Goal: Complete application form: Complete application form

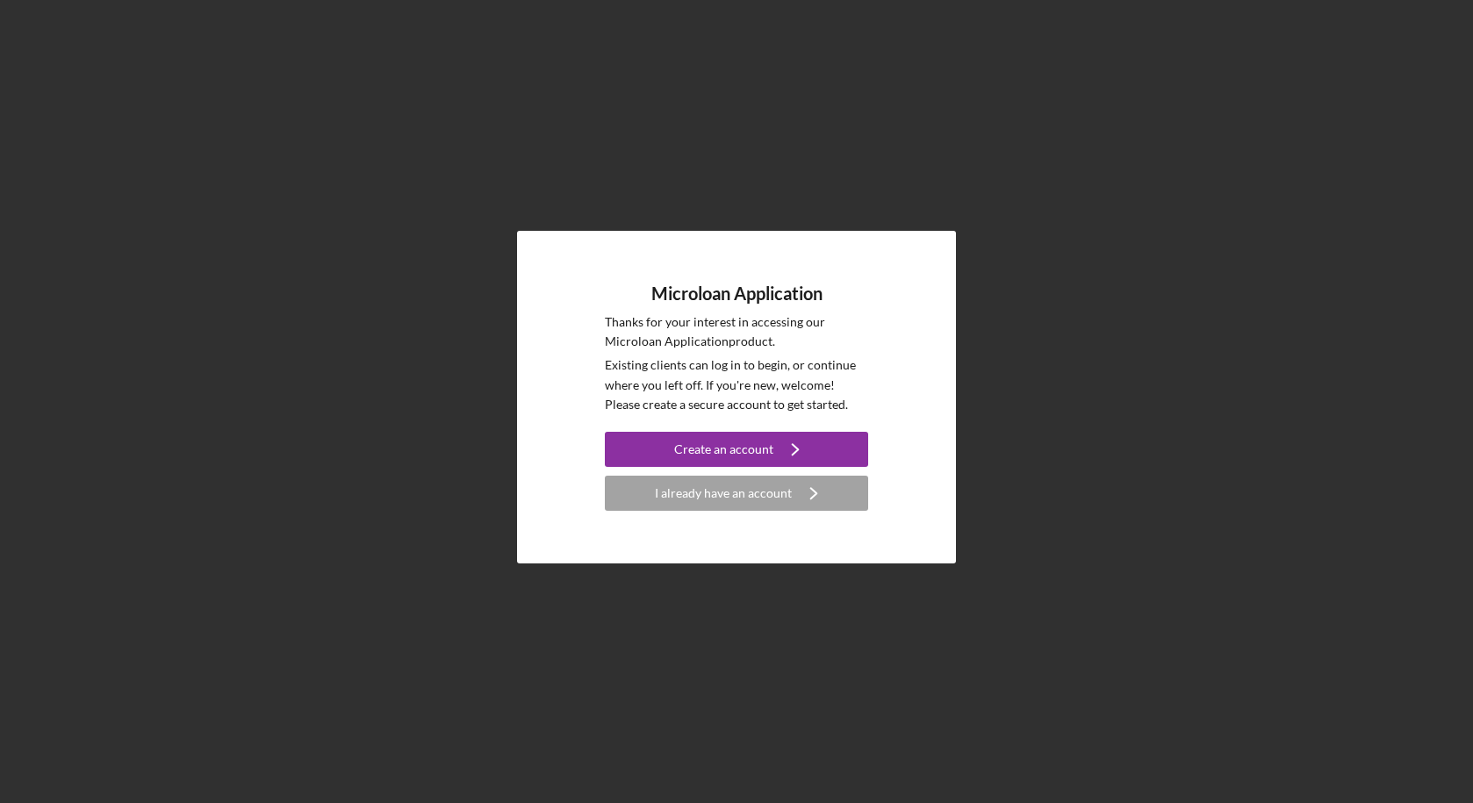
click at [745, 431] on div "Microloan Application Thanks for your interest in accessing our Microloan Appli…" at bounding box center [736, 397] width 263 height 228
click at [746, 443] on div "Create an account" at bounding box center [723, 449] width 99 height 35
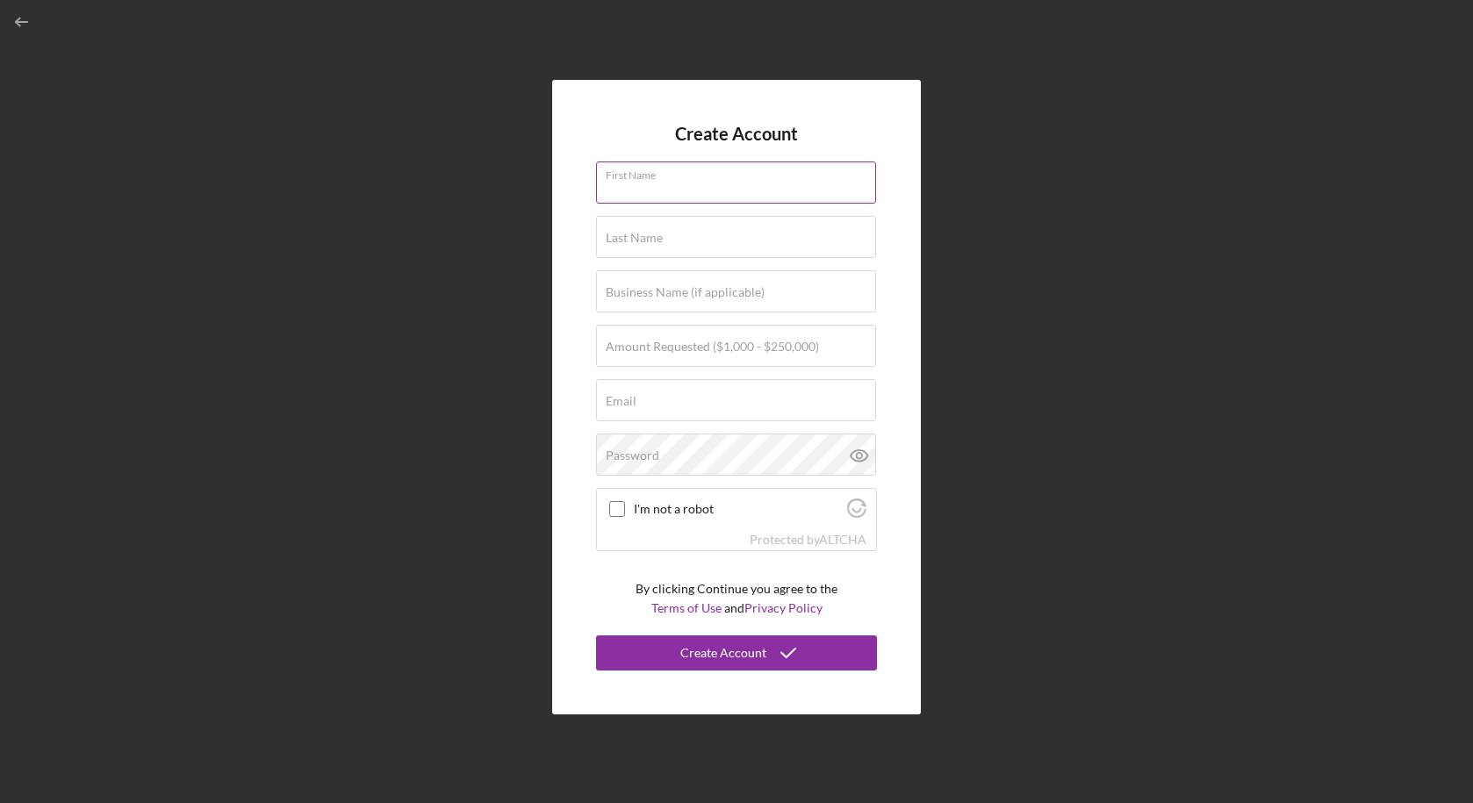
click at [697, 186] on input "First Name" at bounding box center [736, 182] width 280 height 42
type input "[PERSON_NAME]"
type input "Pace"
type input "[EMAIL_ADDRESS][DOMAIN_NAME]"
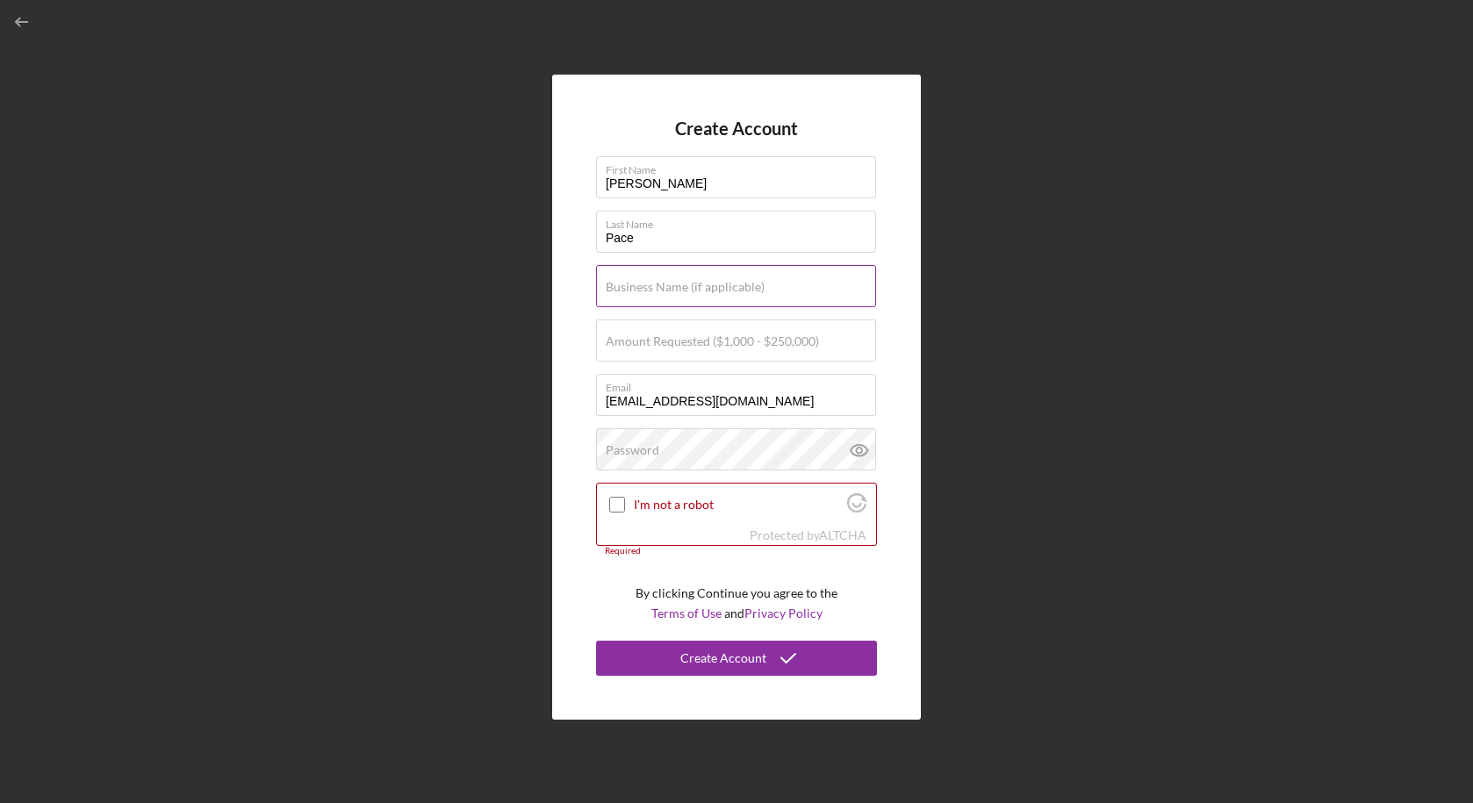
click at [719, 289] on label "Business Name (if applicable)" at bounding box center [685, 287] width 159 height 14
click at [719, 289] on input "Business Name (if applicable)" at bounding box center [736, 286] width 280 height 42
click at [726, 342] on label "Amount Requested ($1,000 - $250,000)" at bounding box center [712, 341] width 213 height 14
click at [726, 342] on input "Amount Requested ($1,000 - $250,000)" at bounding box center [736, 340] width 280 height 42
click at [619, 508] on input "I'm not a robot" at bounding box center [617, 505] width 16 height 16
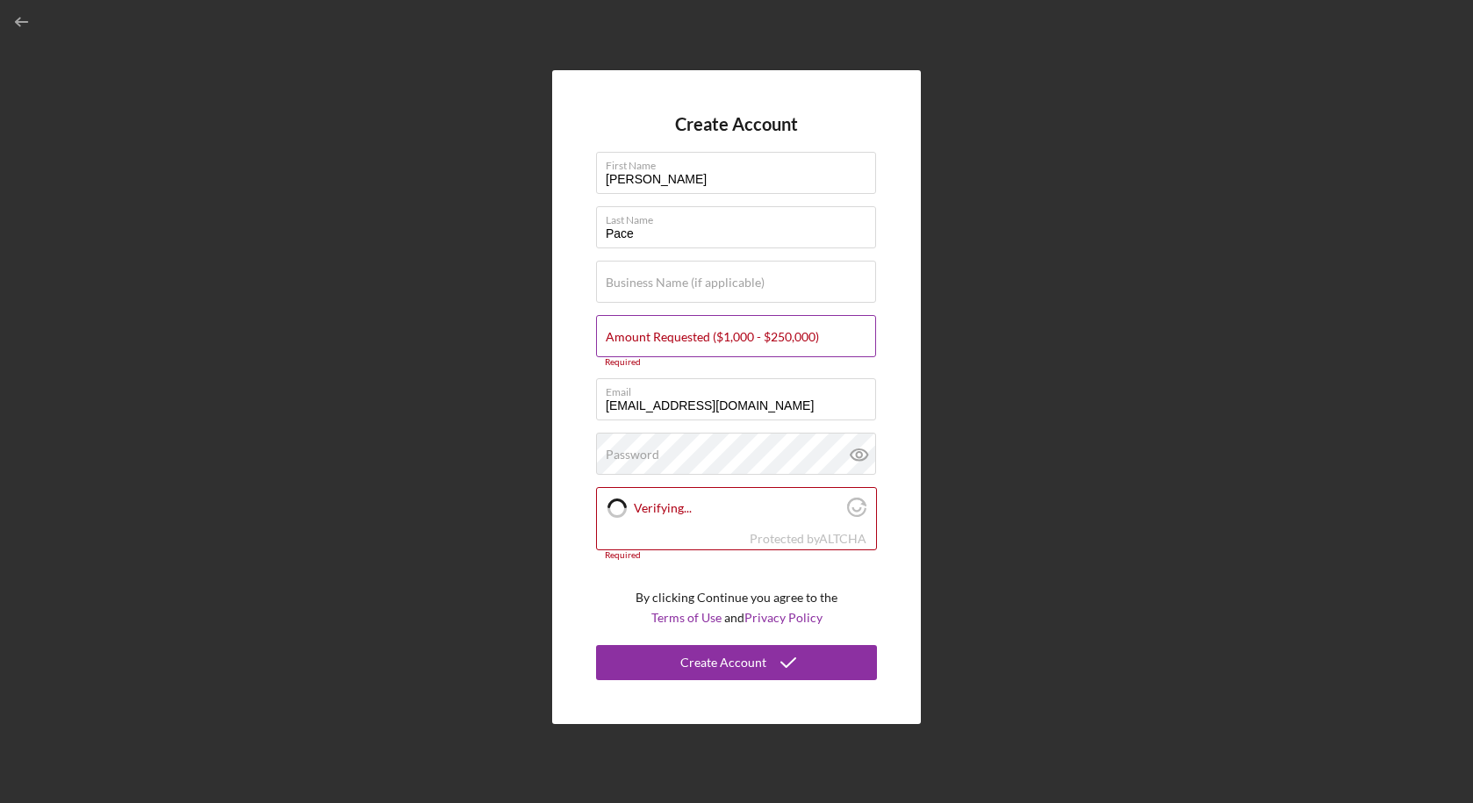
checkbox input "true"
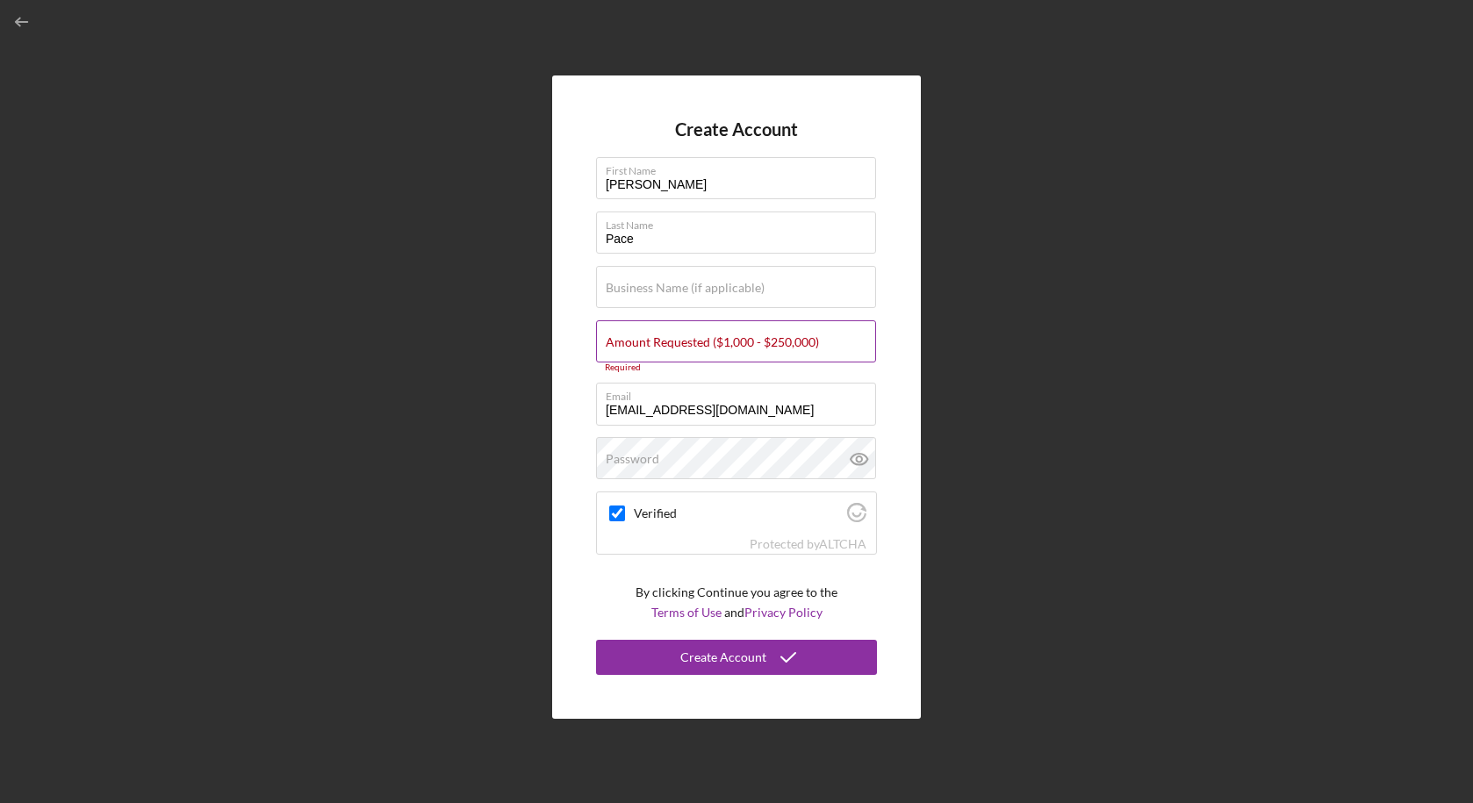
click at [755, 339] on label "Amount Requested ($1,000 - $250,000)" at bounding box center [712, 342] width 213 height 14
click at [755, 339] on input "Amount Requested ($1,000 - $250,000)" at bounding box center [736, 341] width 280 height 42
type input "$2"
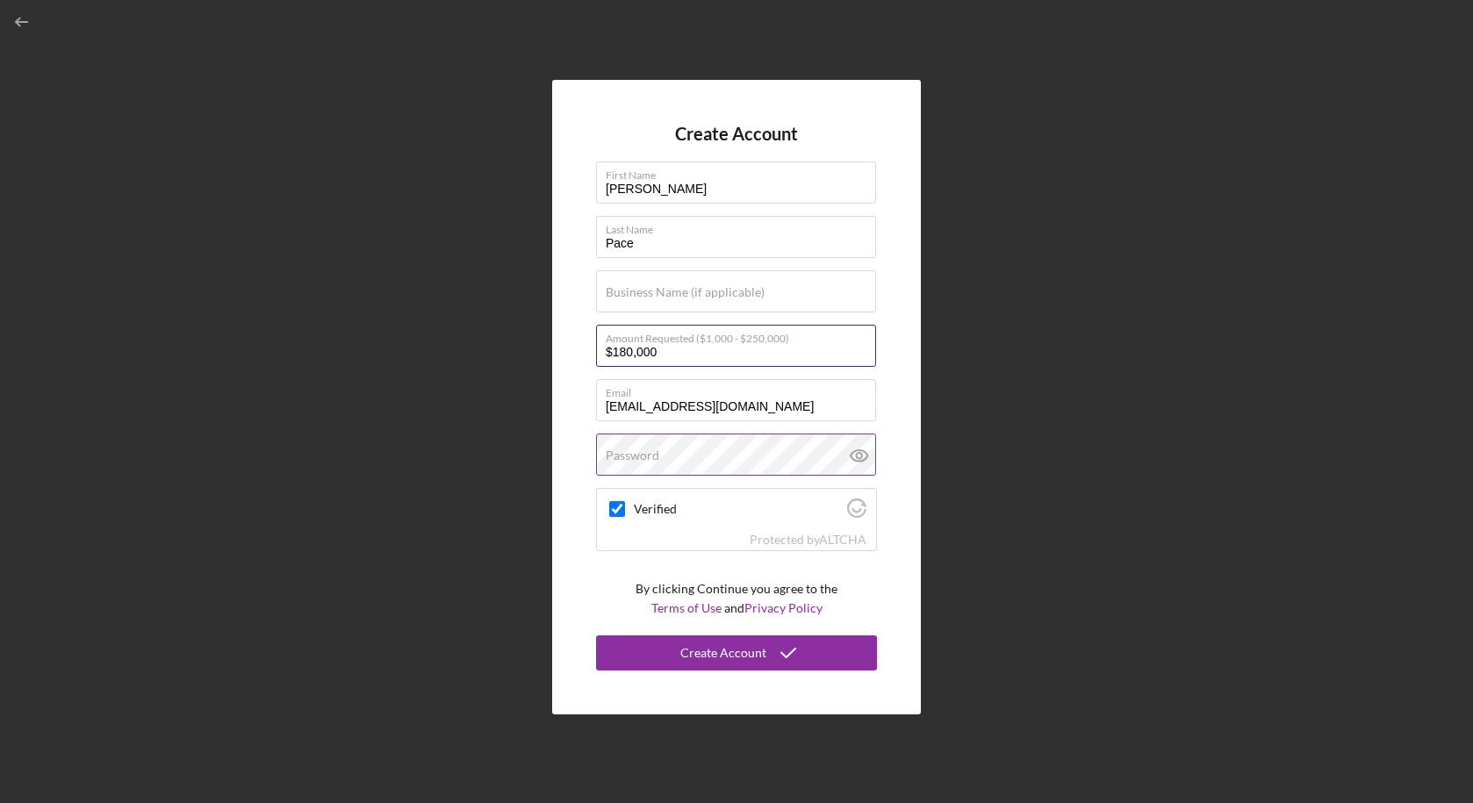
type input "$180,000"
click at [816, 656] on button "Create Account" at bounding box center [736, 652] width 281 height 35
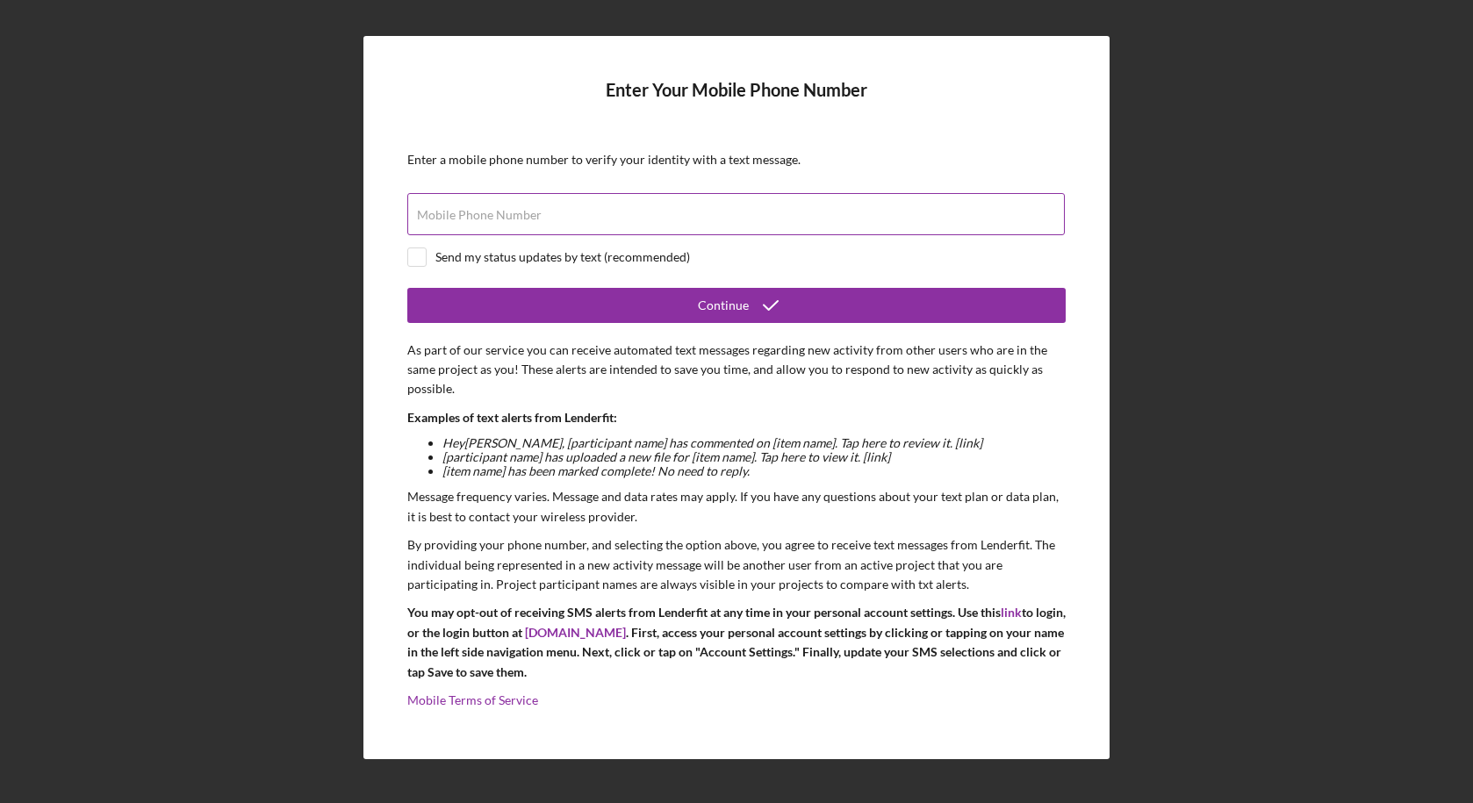
click at [607, 206] on div "Mobile Phone Number" at bounding box center [736, 215] width 658 height 44
type input "[PHONE_NUMBER]"
click at [562, 259] on div "Send my status updates by text (recommended)" at bounding box center [562, 257] width 255 height 14
checkbox input "true"
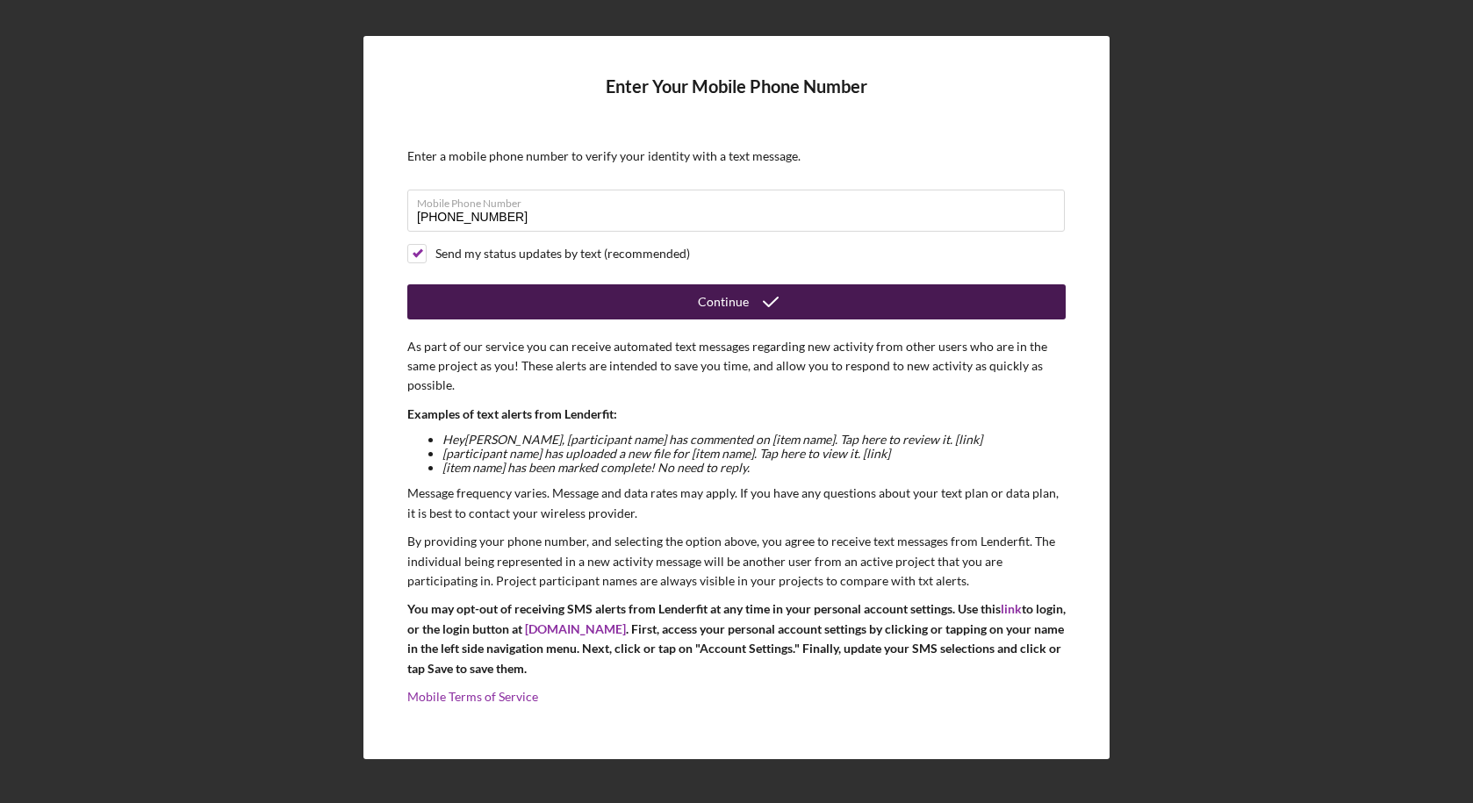
click at [687, 292] on button "Continue" at bounding box center [736, 301] width 658 height 35
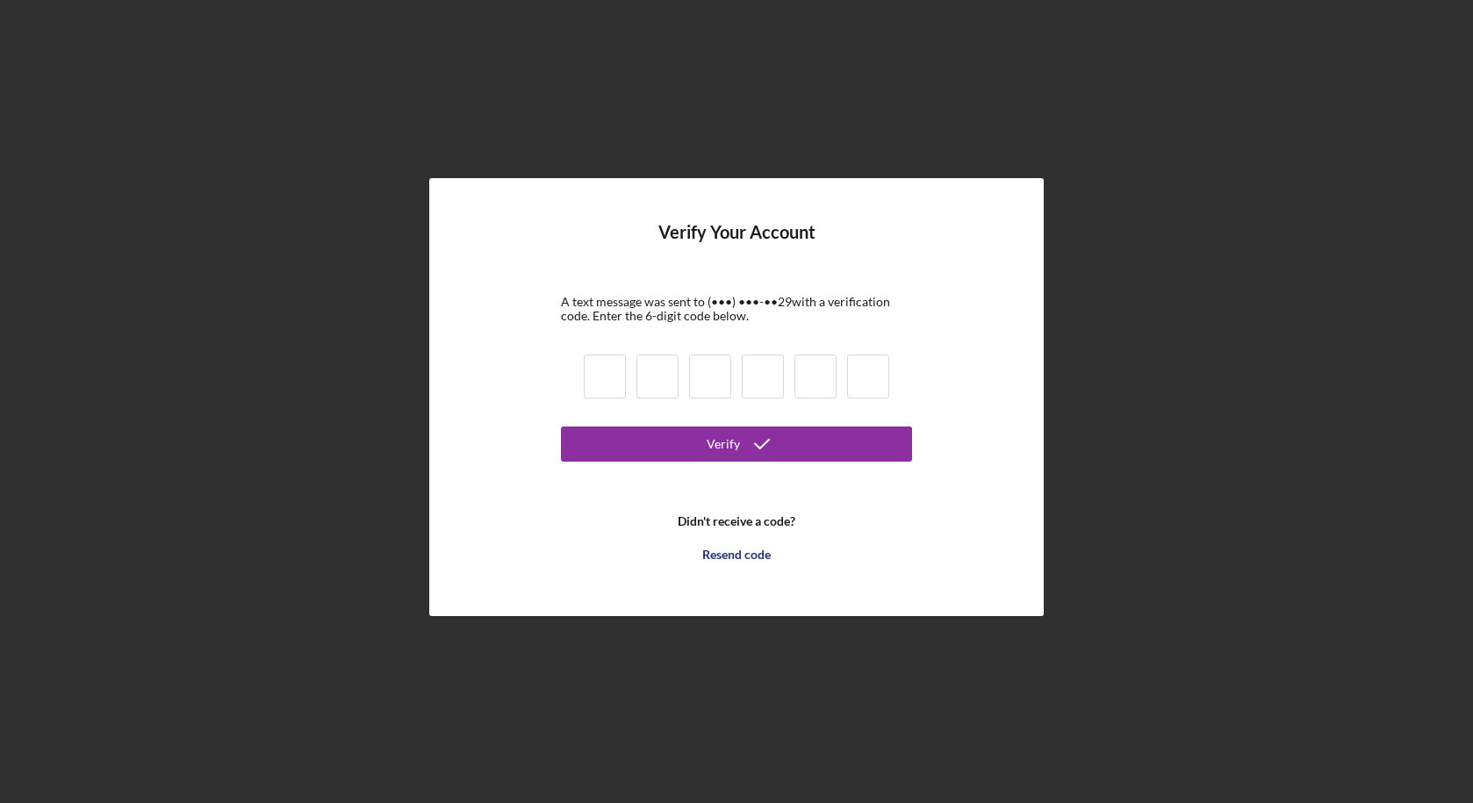
click at [701, 401] on div at bounding box center [736, 379] width 316 height 60
click at [694, 375] on input at bounding box center [710, 377] width 42 height 44
click at [594, 374] on input at bounding box center [605, 377] width 42 height 44
type input "1"
type input "7"
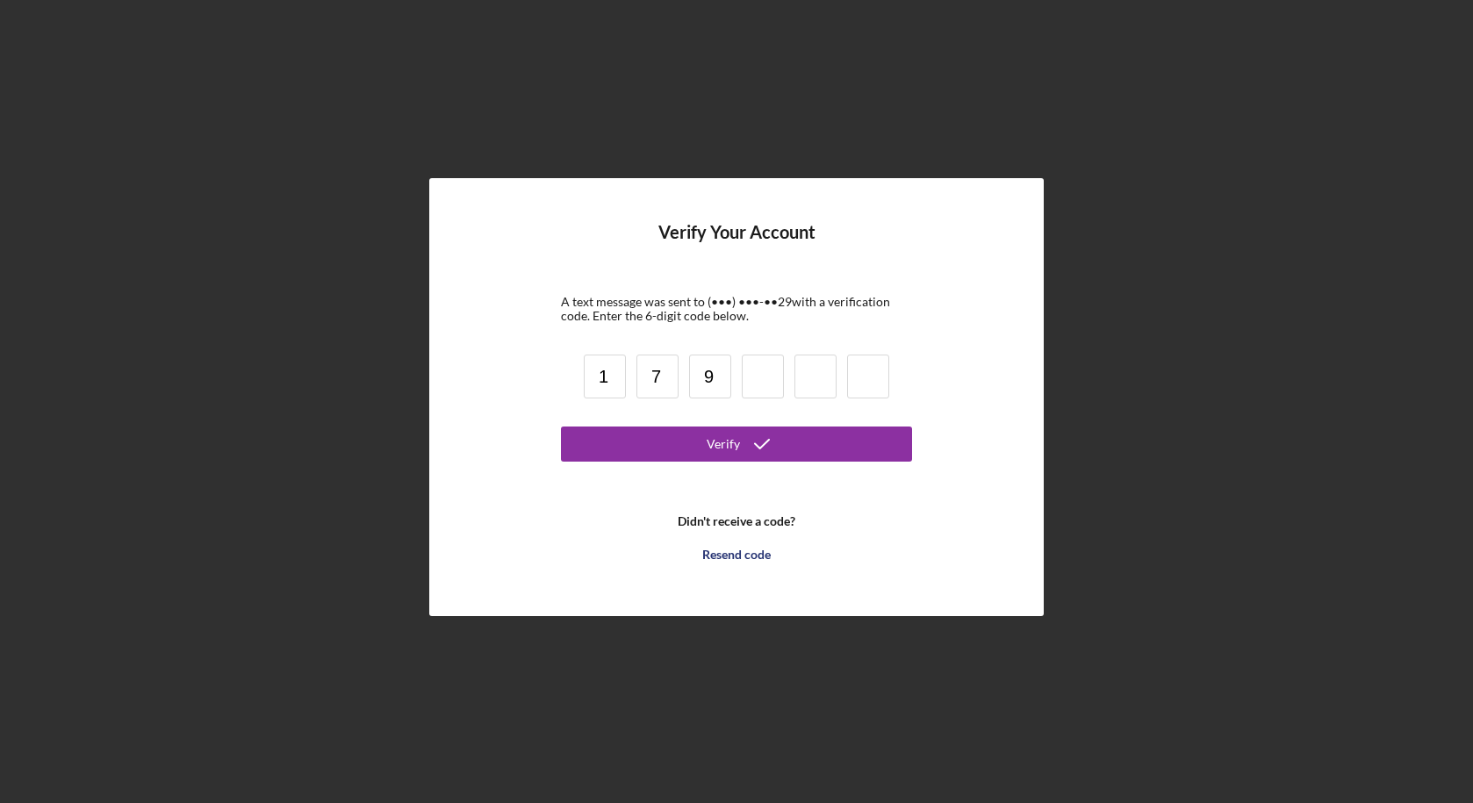
type input "9"
type input "7"
type input "2"
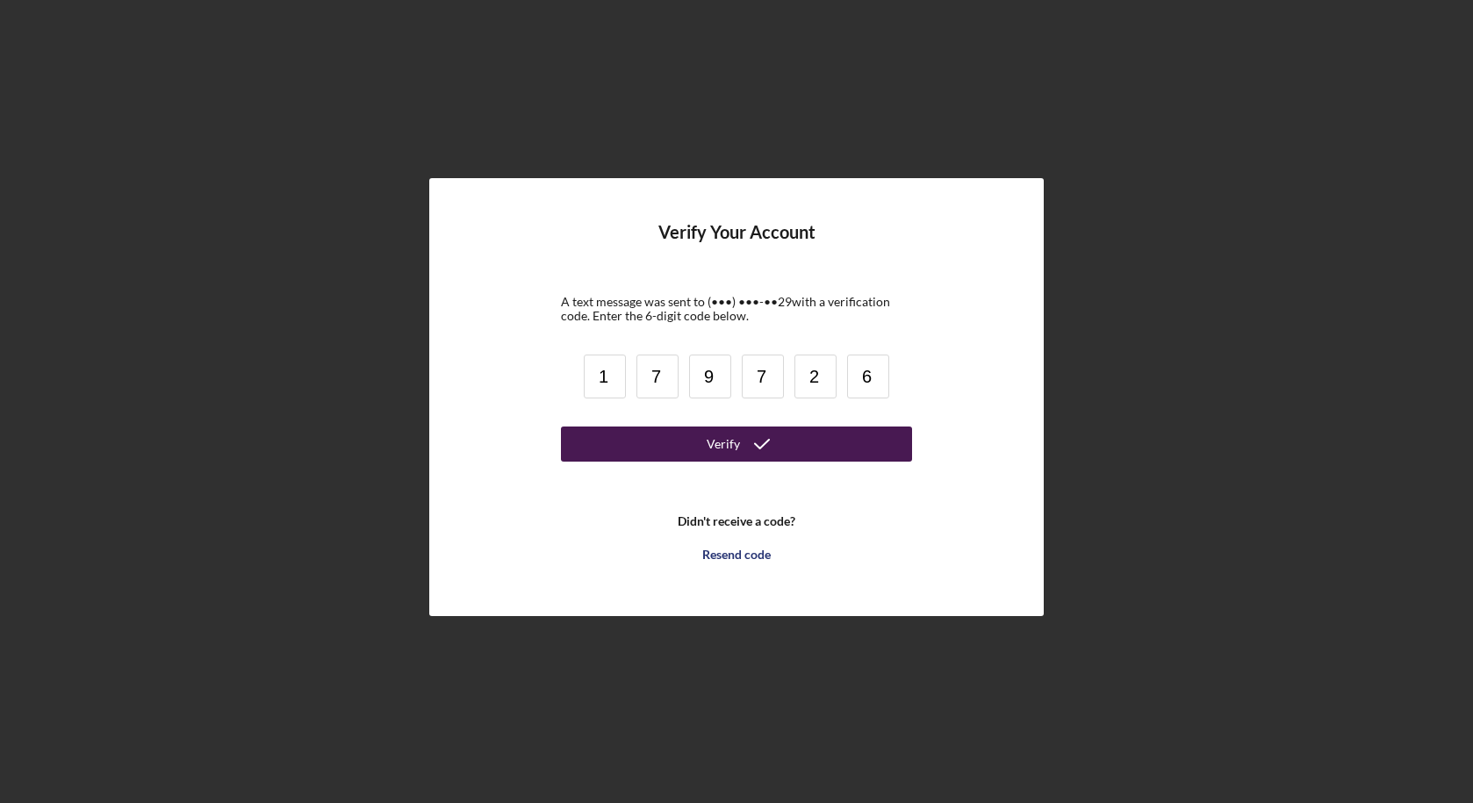
type input "6"
click at [601, 454] on button "Verify" at bounding box center [736, 444] width 351 height 35
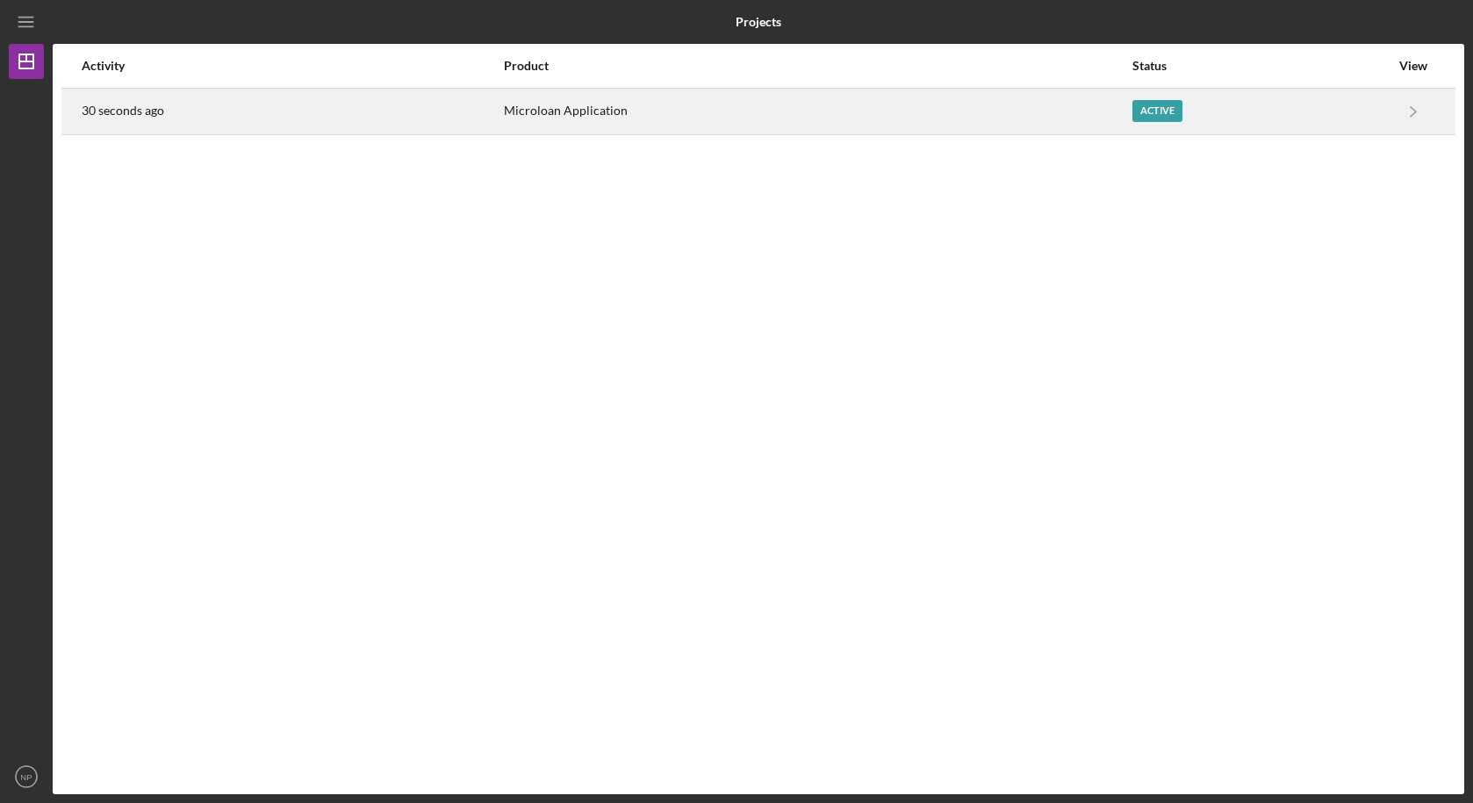
click at [1155, 109] on div "Active" at bounding box center [1157, 111] width 50 height 22
